Goal: Transaction & Acquisition: Book appointment/travel/reservation

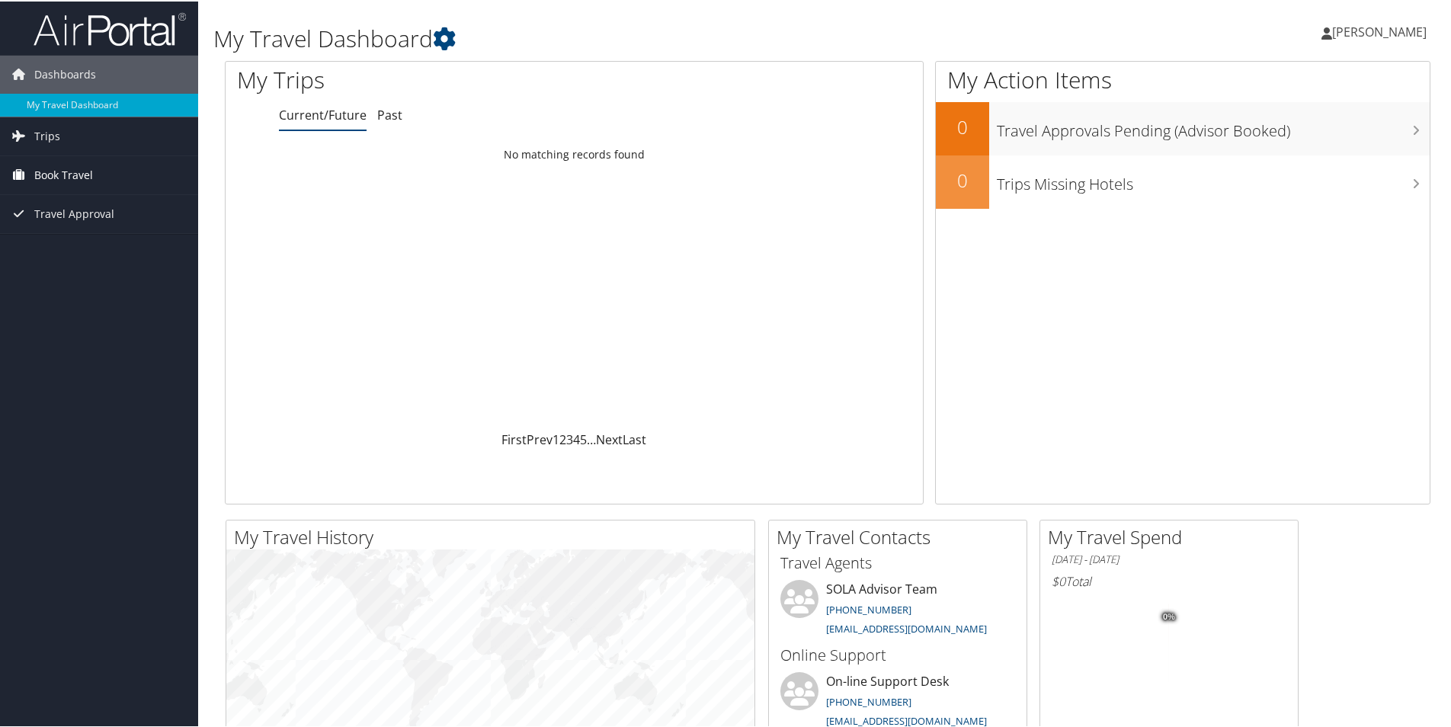
click at [66, 169] on span "Book Travel" at bounding box center [63, 174] width 59 height 38
click at [107, 229] on link "Book/Manage Online Trips" at bounding box center [99, 227] width 198 height 23
